Goal: Task Accomplishment & Management: Use online tool/utility

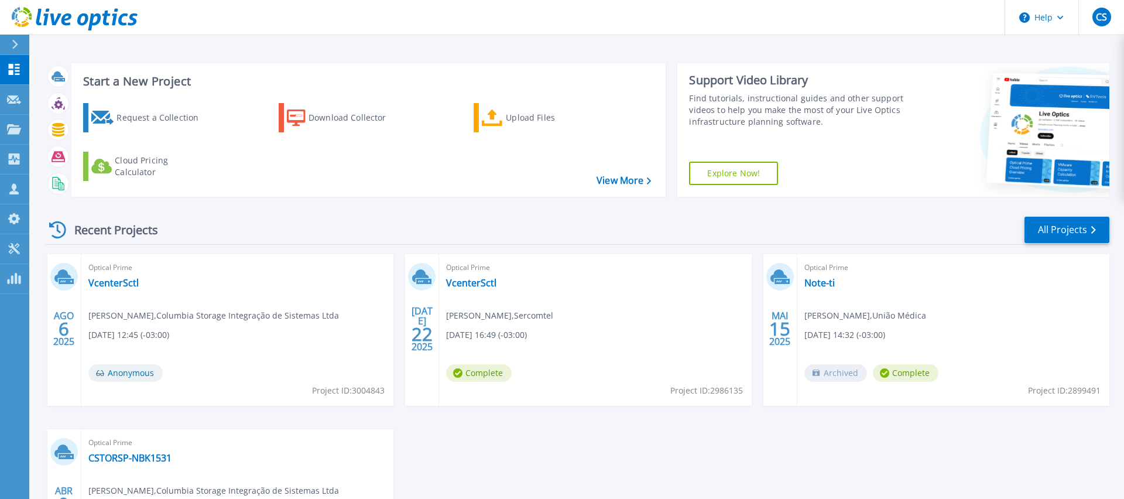
click at [661, 470] on div "AGO 6 2025 Optical Prime VcenterSctl Caique Siqueira , Columbia Storage Integra…" at bounding box center [573, 429] width 1074 height 350
click at [381, 227] on div "Recent Projects All Projects" at bounding box center [577, 230] width 1065 height 29
click at [166, 123] on div "Request a Collection" at bounding box center [164, 117] width 94 height 23
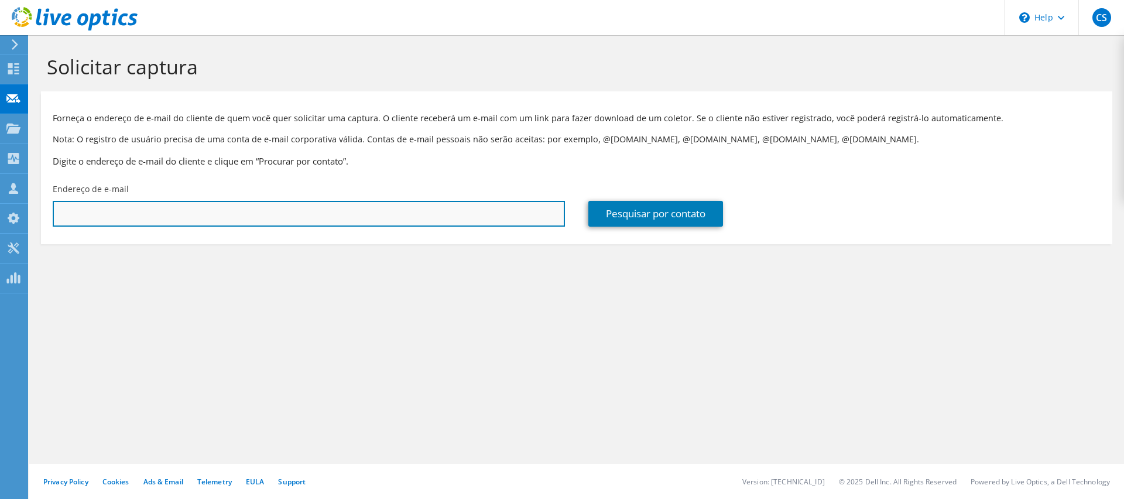
click at [192, 223] on input "text" at bounding box center [309, 214] width 512 height 26
type input "[EMAIL_ADDRESS][DOMAIN_NAME]"
click at [639, 223] on link "Pesquisar por contato" at bounding box center [656, 214] width 135 height 26
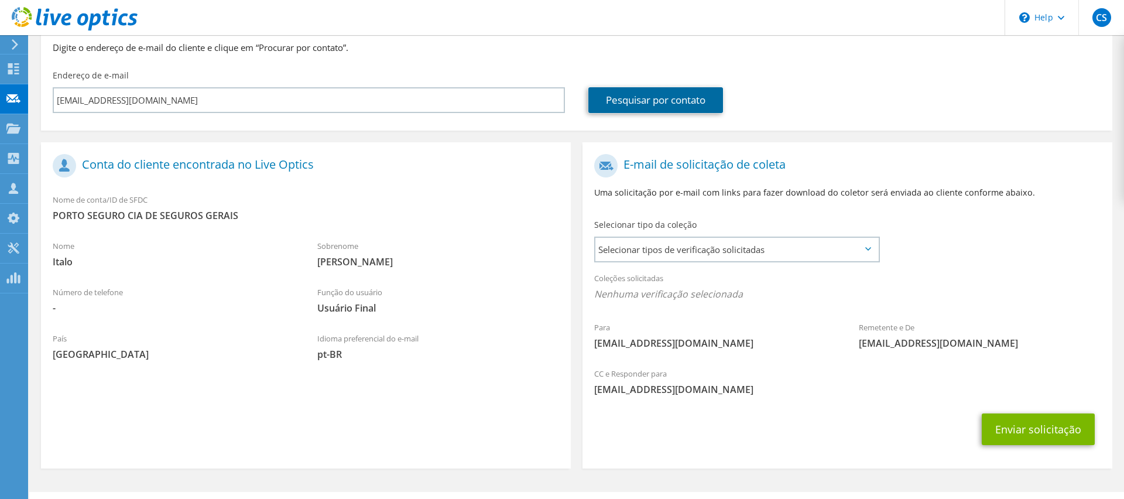
scroll to position [142, 0]
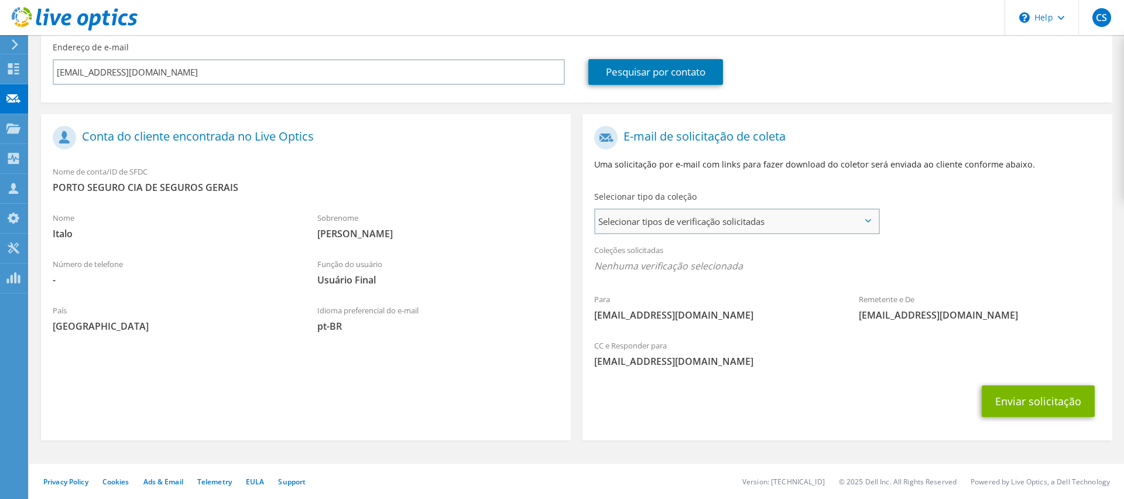
click at [841, 220] on span "Selecionar tipos de verificação solicitadas" at bounding box center [737, 221] width 283 height 23
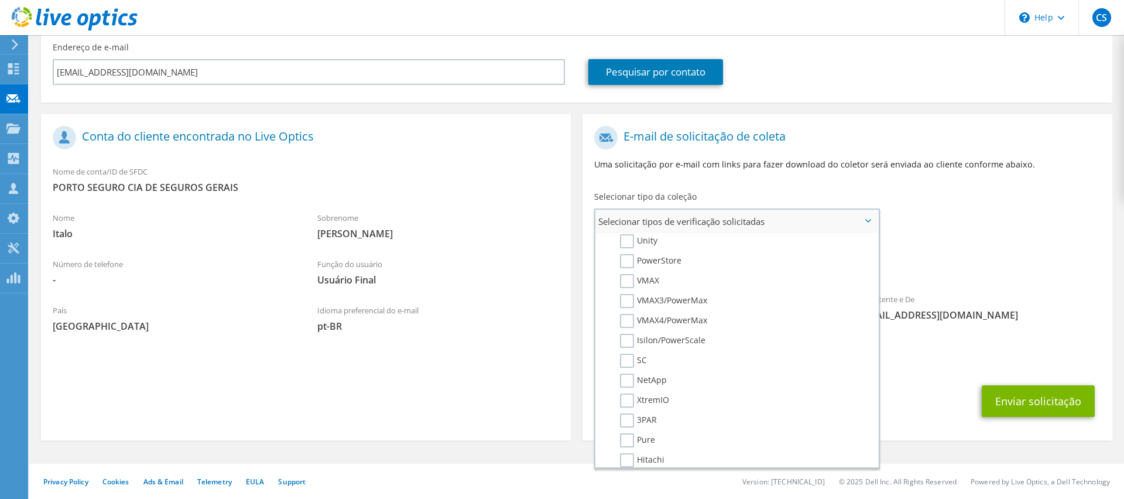
scroll to position [238, 0]
click at [638, 288] on label "VMAX" at bounding box center [639, 284] width 39 height 14
click at [0, 0] on input "VMAX" at bounding box center [0, 0] width 0 height 0
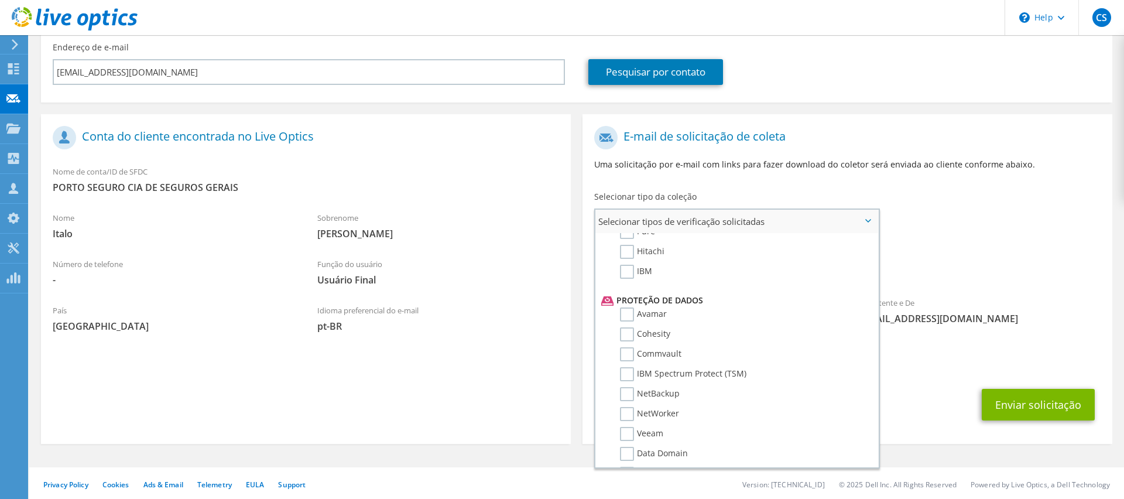
scroll to position [557, 0]
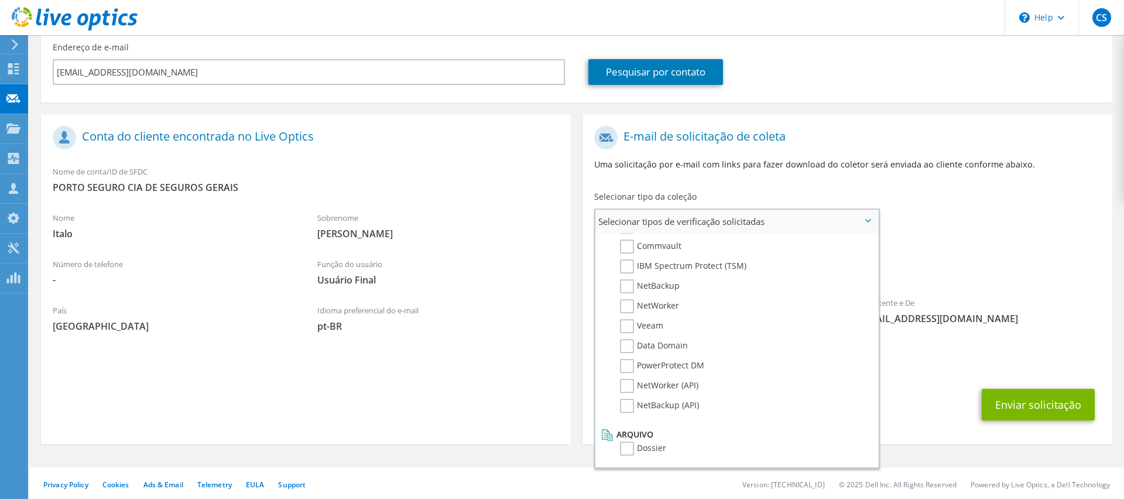
click at [873, 223] on span "Selecionar tipos de verificação solicitadas" at bounding box center [737, 221] width 283 height 23
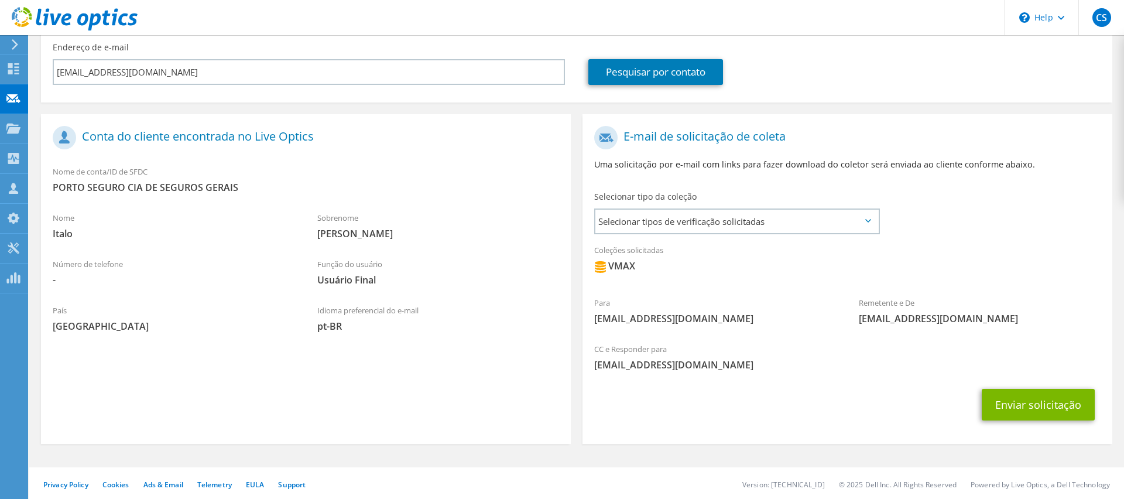
scroll to position [145, 0]
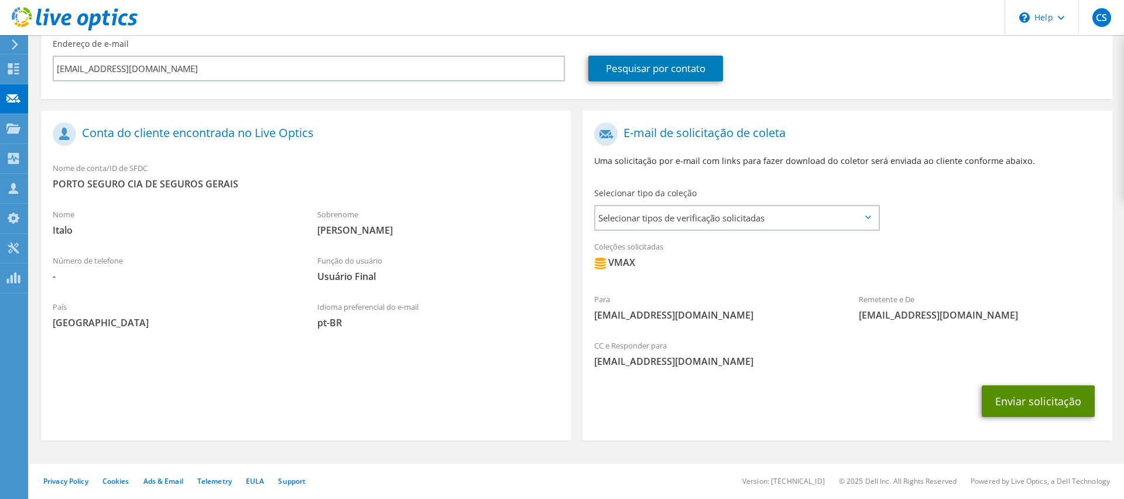
click at [1047, 390] on button "Enviar solicitação" at bounding box center [1038, 401] width 113 height 32
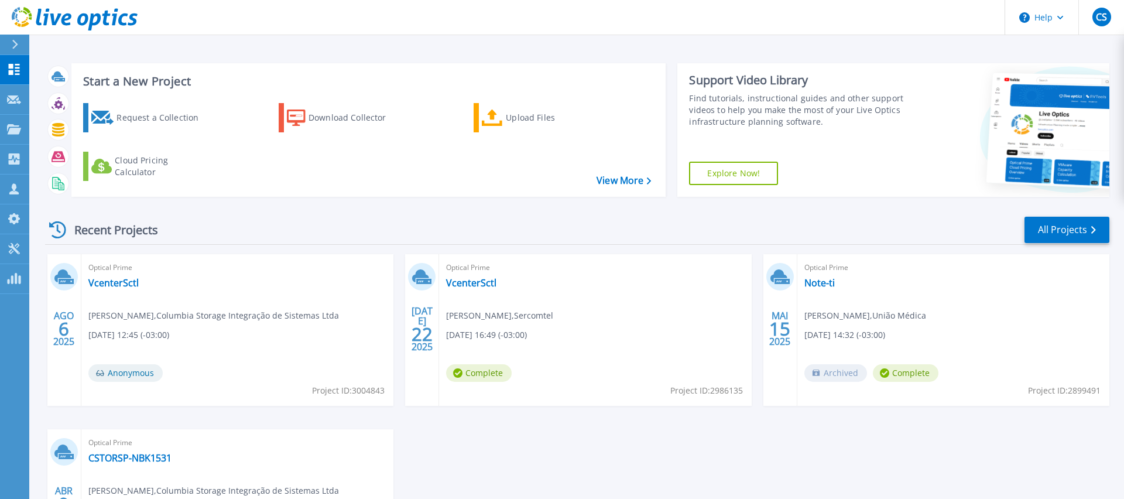
scroll to position [73, 0]
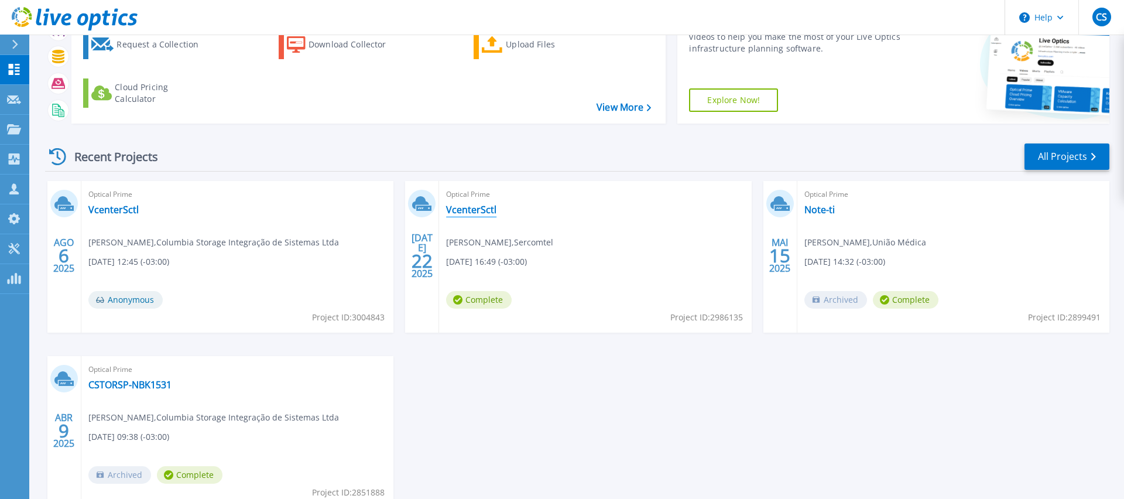
click at [472, 208] on link "VcenterSctl" at bounding box center [471, 210] width 50 height 12
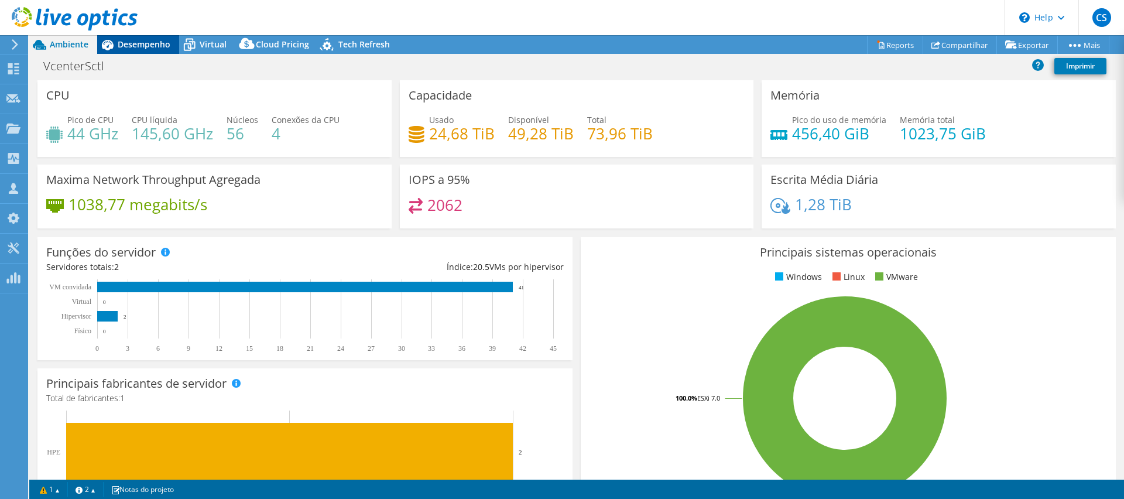
click at [148, 52] on div "Desempenho" at bounding box center [138, 44] width 82 height 19
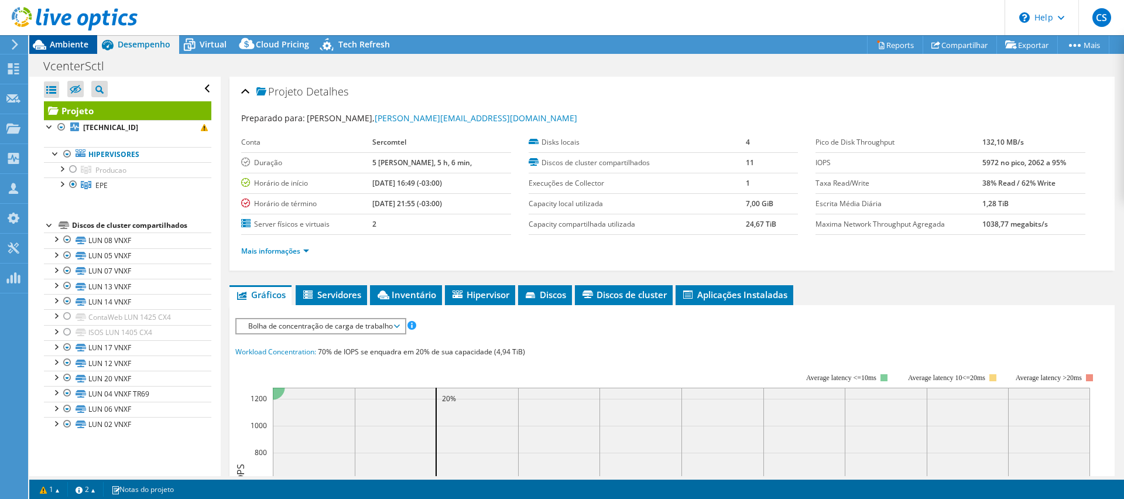
click at [48, 44] on icon at bounding box center [39, 45] width 20 height 20
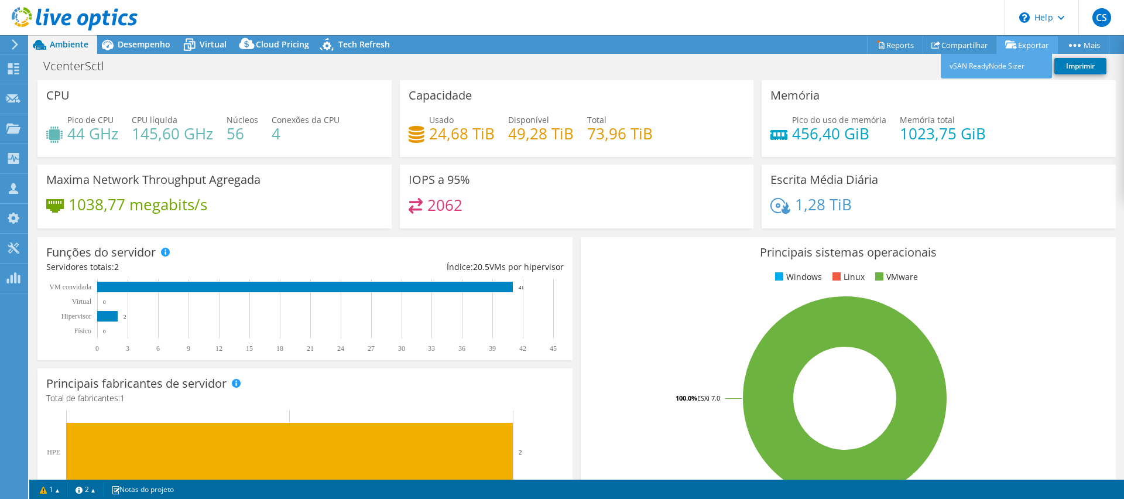
click at [1016, 53] on link "Exportar" at bounding box center [1027, 45] width 61 height 18
click at [725, 61] on div "VcenterSctl Imprimir" at bounding box center [576, 66] width 1095 height 22
click at [20, 74] on icon at bounding box center [13, 68] width 14 height 11
